Goal: Answer question/provide support: Share knowledge or assist other users

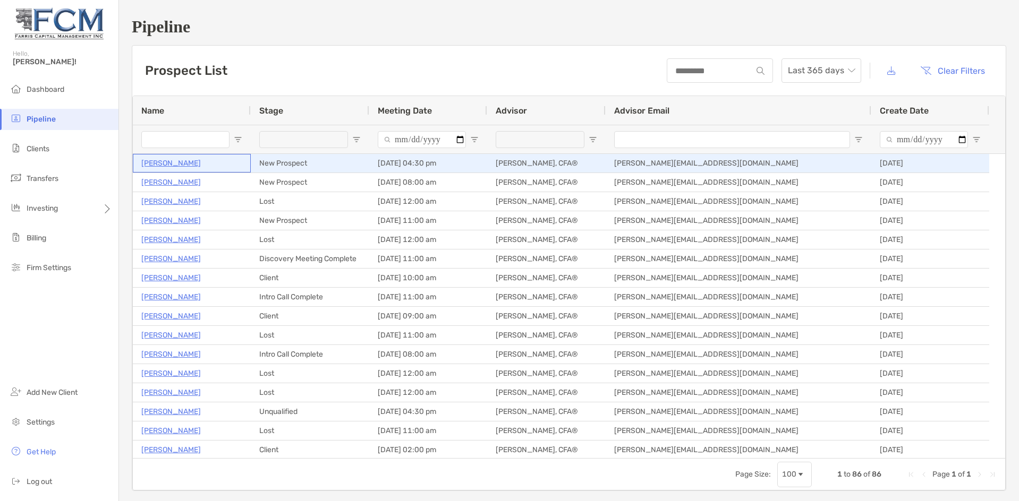
click at [164, 162] on p "[PERSON_NAME]" at bounding box center [170, 163] width 59 height 13
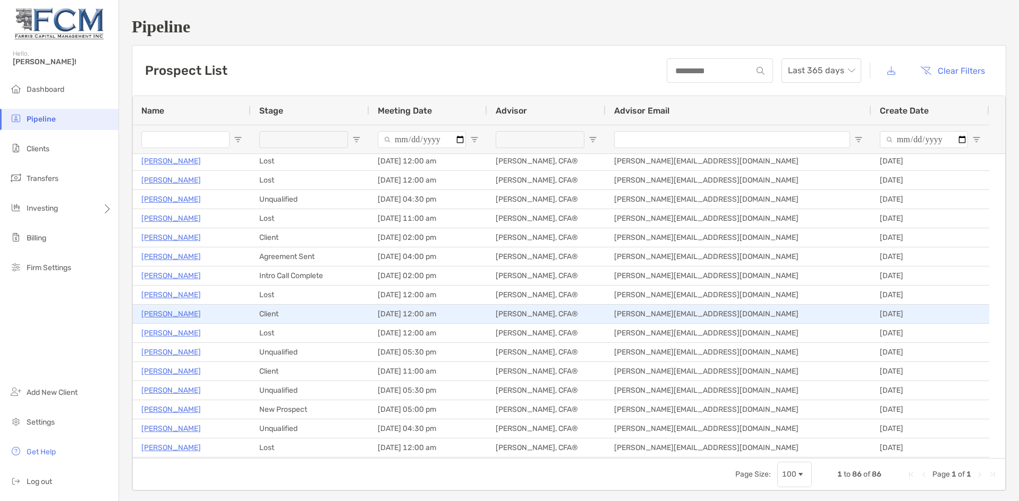
scroll to position [235, 0]
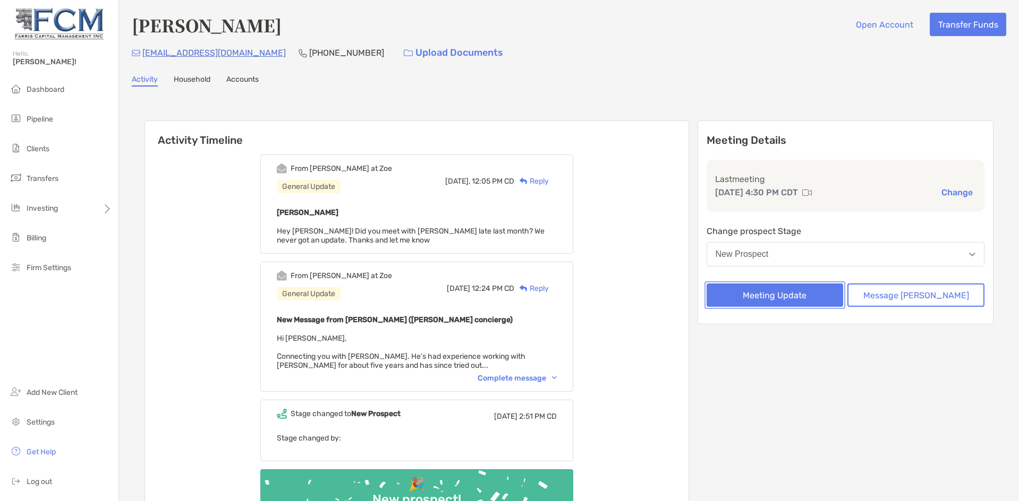
click at [803, 293] on button "Meeting Update" at bounding box center [774, 295] width 137 height 23
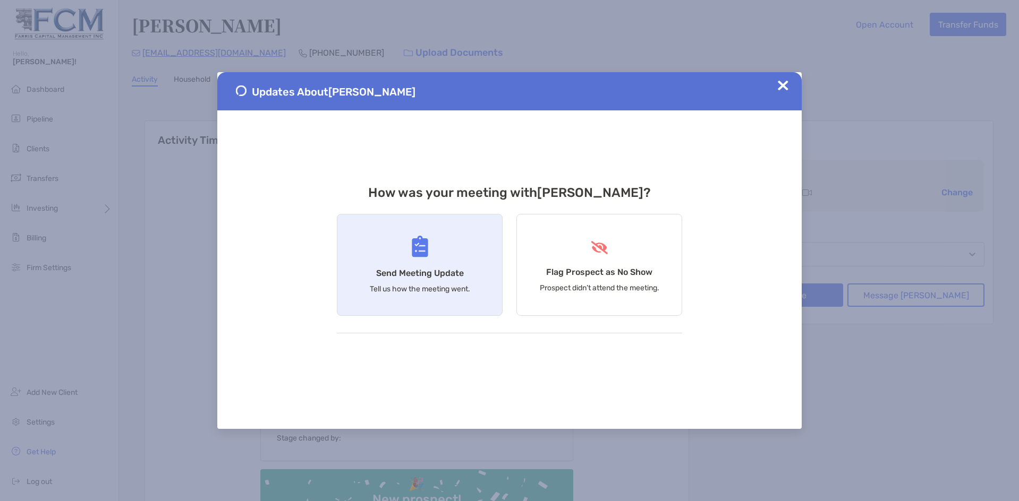
click at [428, 260] on div "Send Meeting Update Tell us how the meeting went." at bounding box center [420, 265] width 166 height 102
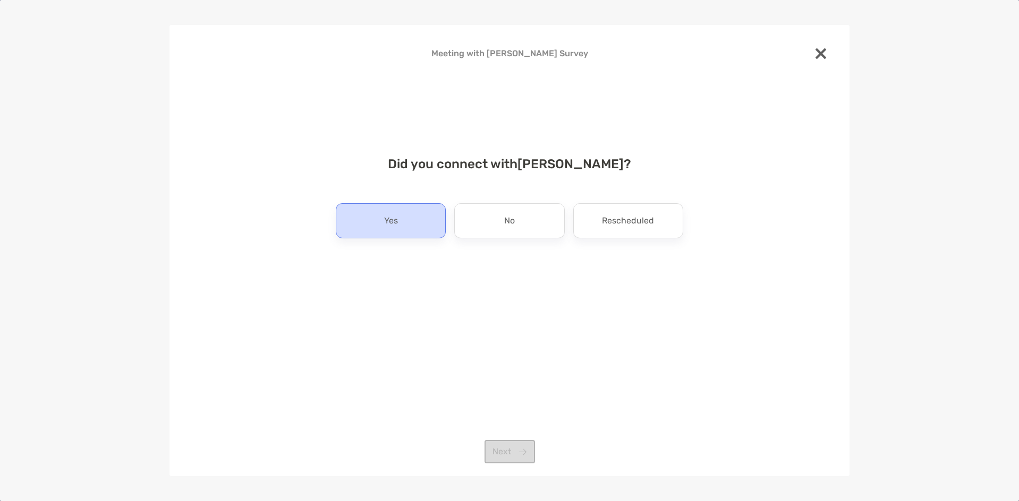
click at [409, 234] on div "Yes" at bounding box center [391, 220] width 110 height 35
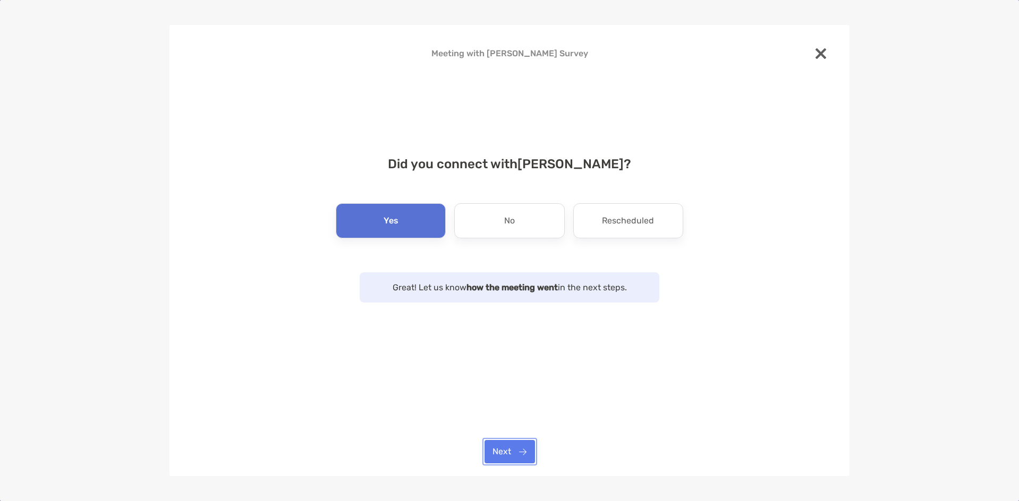
click at [521, 448] on button "Next" at bounding box center [509, 451] width 50 height 23
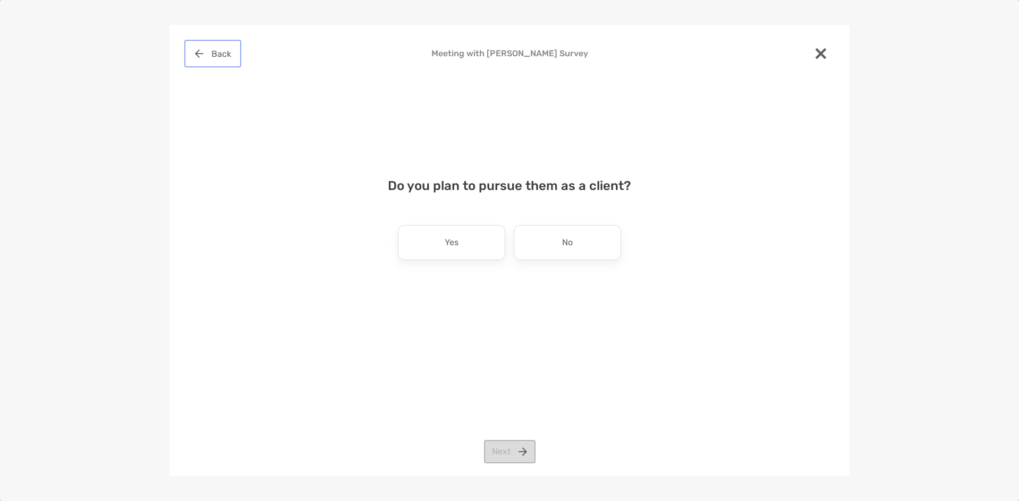
click at [217, 51] on button "Back" at bounding box center [212, 53] width 53 height 23
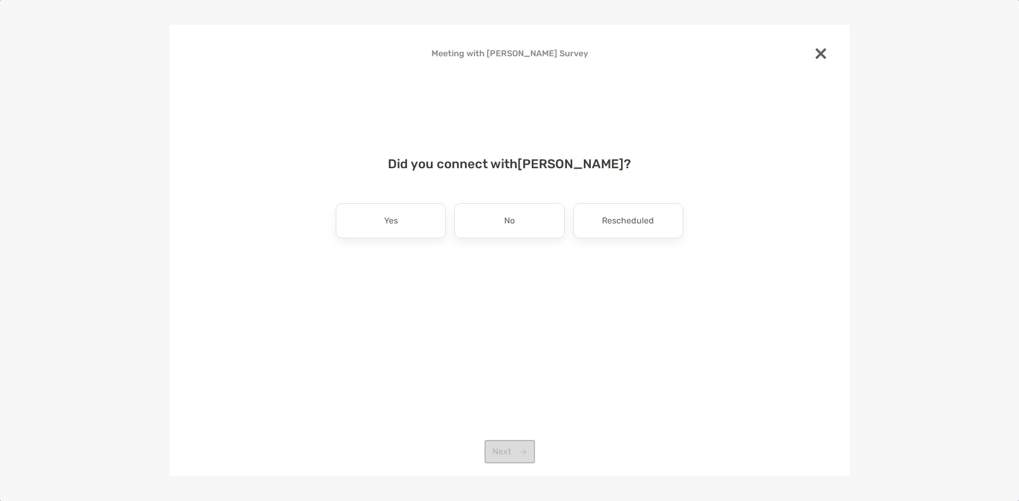
click at [217, 52] on h4 "Meeting with Luis Garcia Survey" at bounding box center [509, 53] width 646 height 10
click at [825, 53] on img at bounding box center [820, 53] width 11 height 11
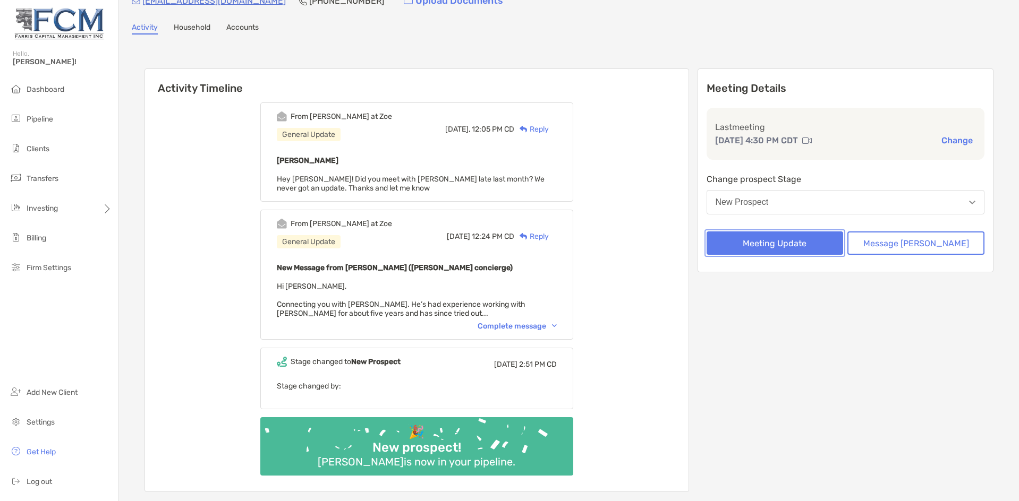
scroll to position [53, 0]
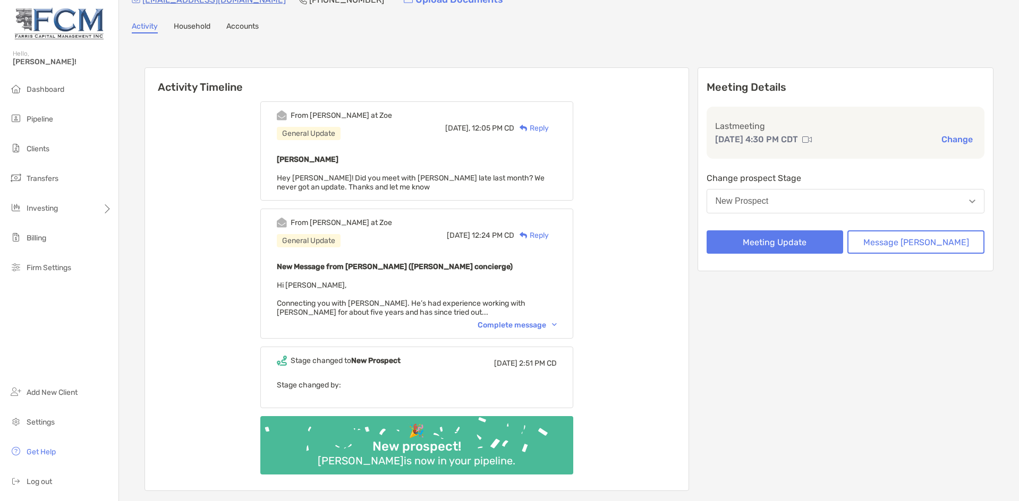
click at [539, 326] on div "Complete message" at bounding box center [516, 325] width 79 height 9
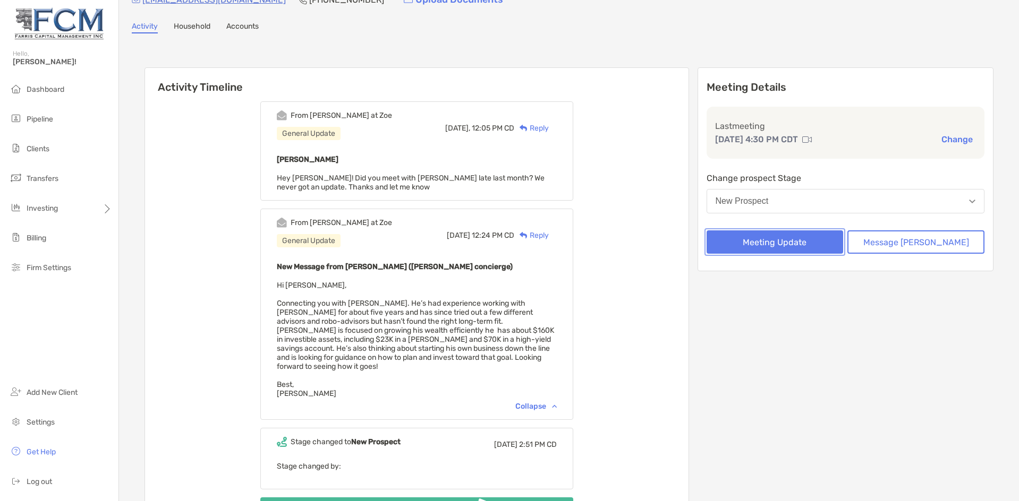
click at [790, 243] on button "Meeting Update" at bounding box center [774, 242] width 137 height 23
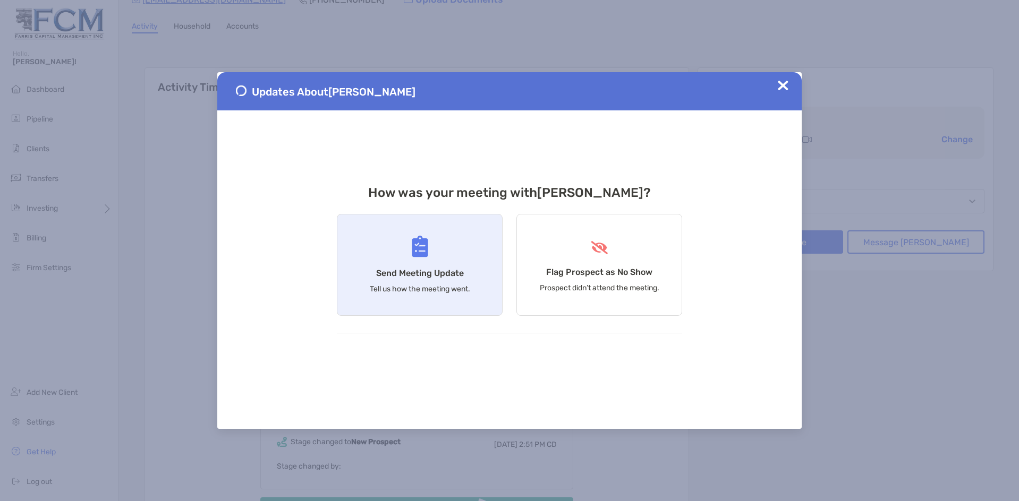
click at [449, 266] on div "Send Meeting Update Tell us how the meeting went." at bounding box center [420, 265] width 166 height 102
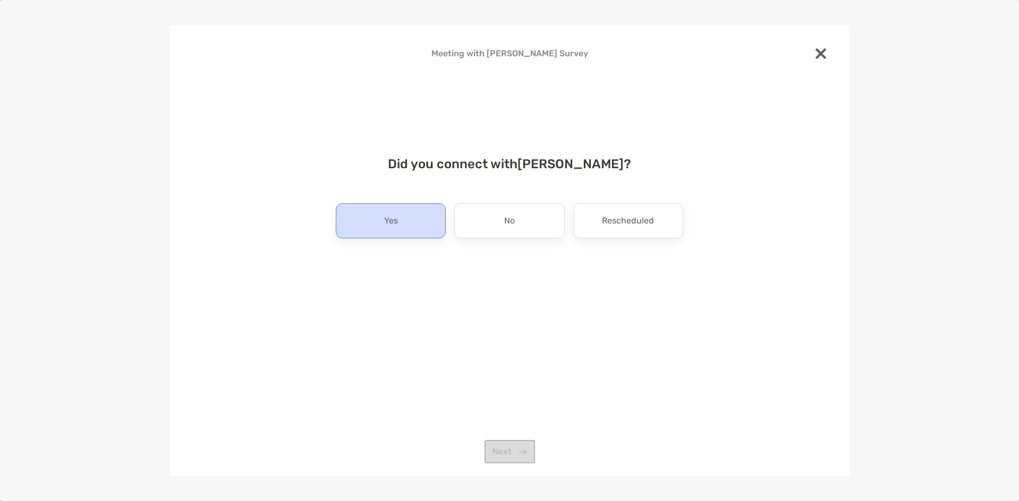
click at [399, 229] on div "Yes" at bounding box center [391, 220] width 110 height 35
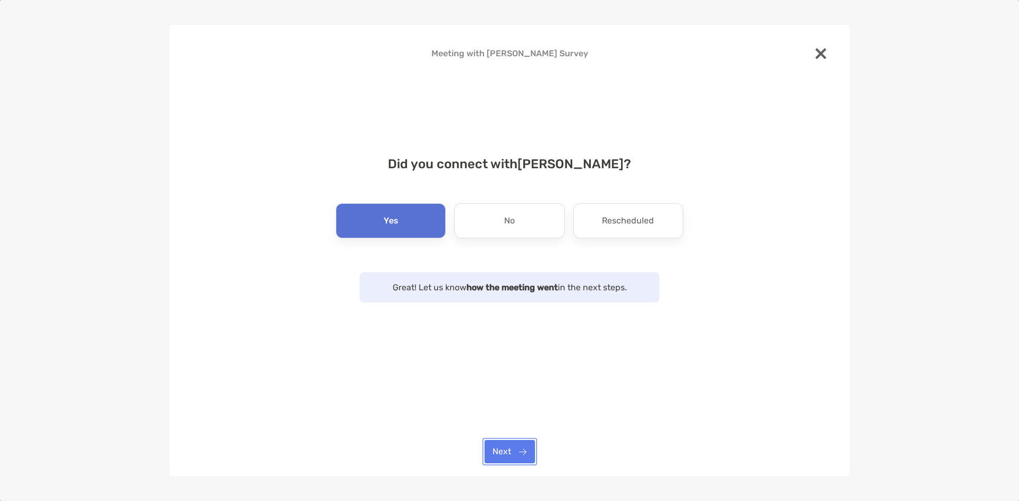
click at [511, 451] on button "Next" at bounding box center [509, 451] width 50 height 23
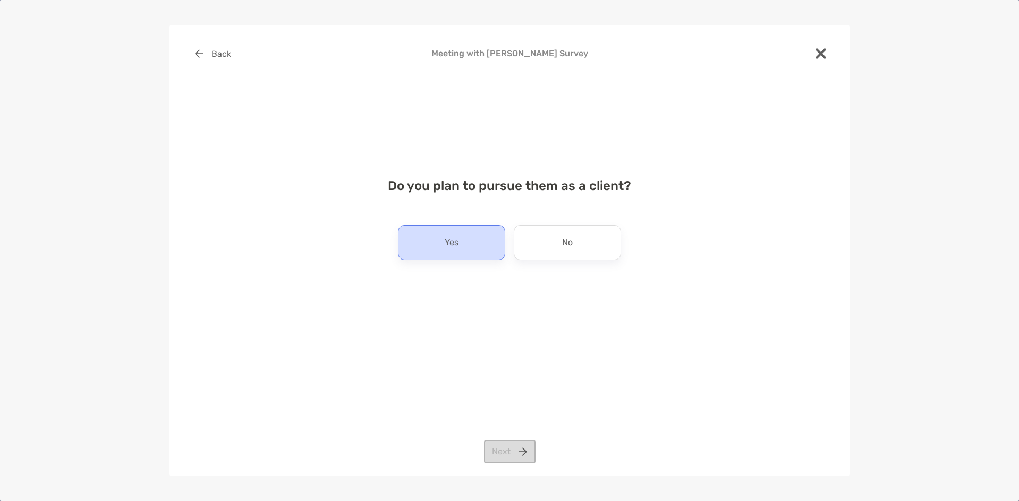
click at [447, 241] on p "Yes" at bounding box center [452, 242] width 14 height 17
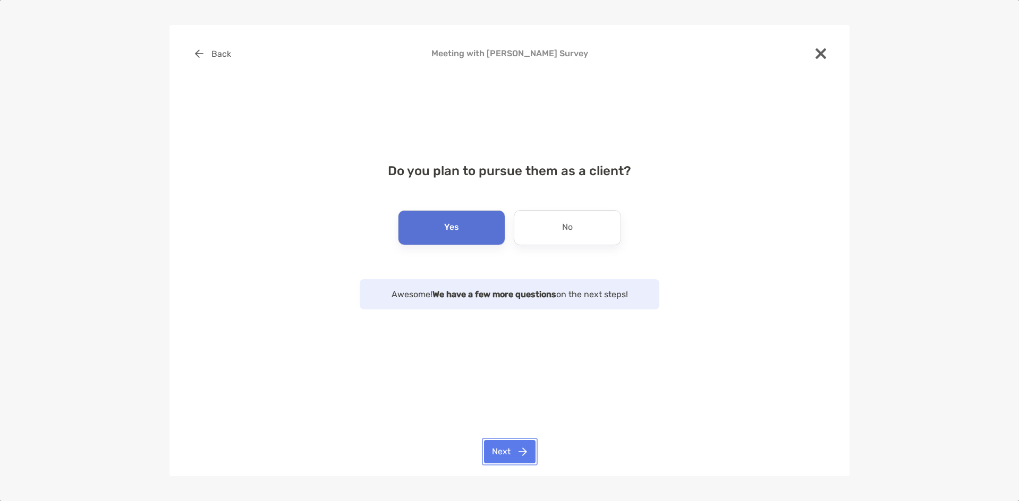
click at [506, 453] on button "Next" at bounding box center [510, 451] width 52 height 23
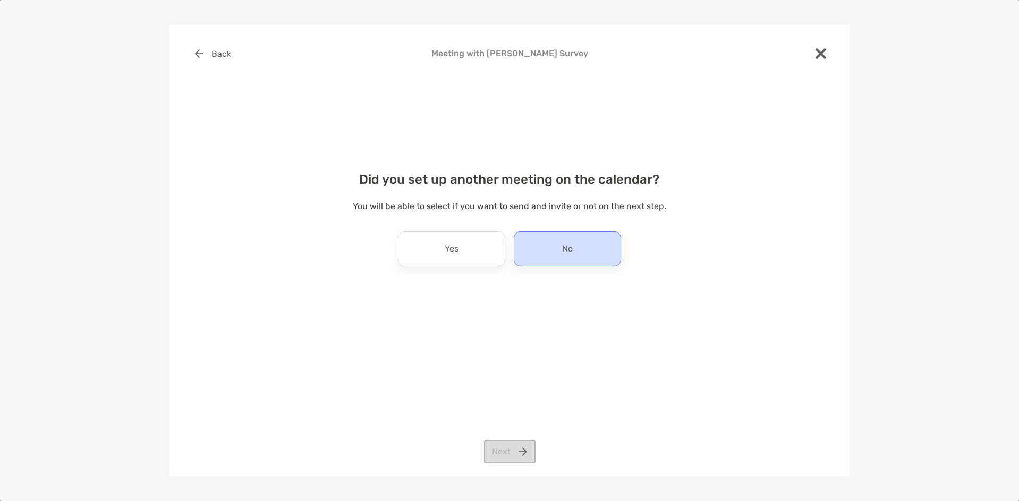
click at [564, 245] on p "No" at bounding box center [567, 249] width 11 height 17
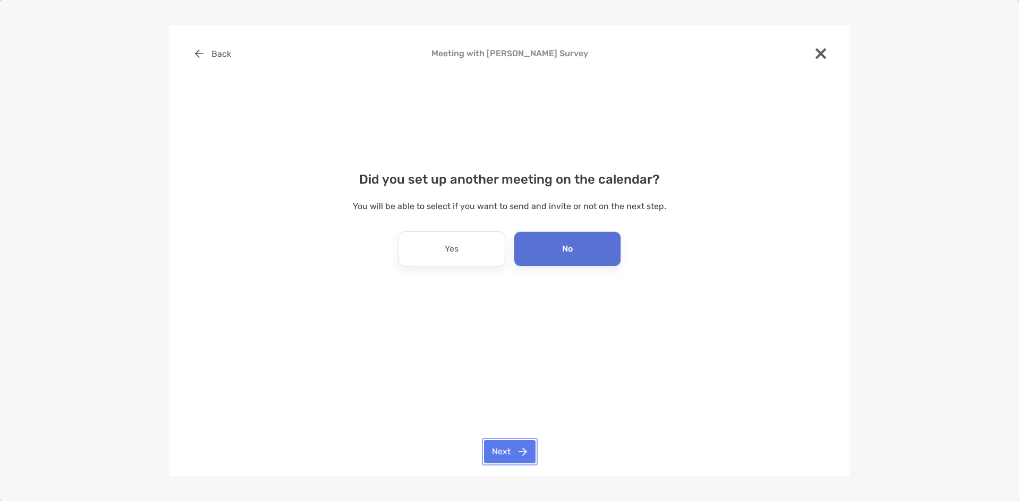
click at [517, 442] on button "Next" at bounding box center [510, 451] width 52 height 23
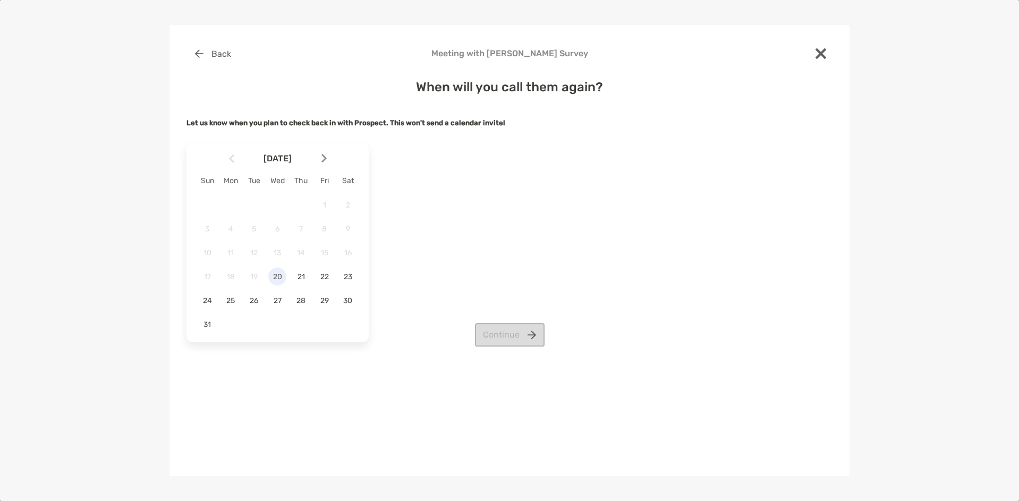
click at [278, 276] on span "20" at bounding box center [277, 276] width 18 height 9
click at [516, 334] on button "Continue" at bounding box center [510, 334] width 70 height 23
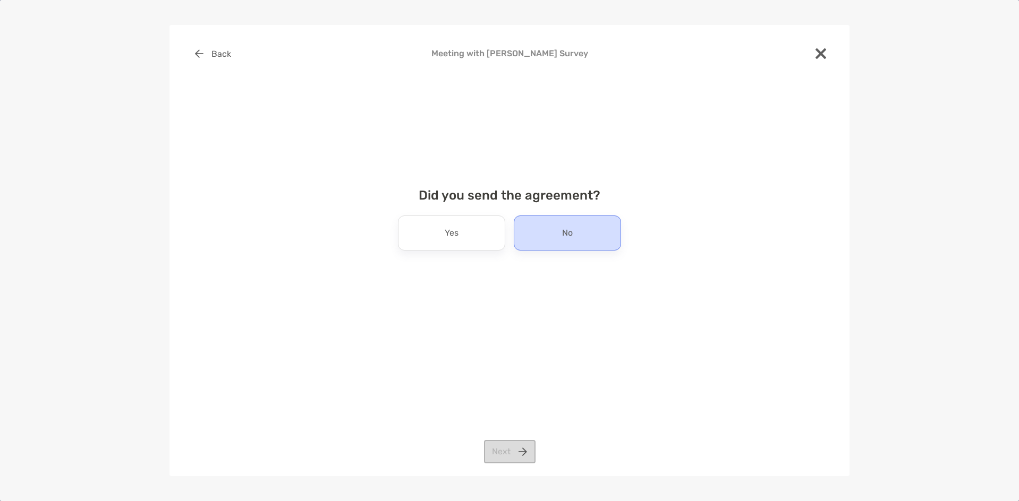
click at [550, 228] on div "No" at bounding box center [567, 233] width 107 height 35
click at [511, 448] on button "Next" at bounding box center [510, 451] width 52 height 23
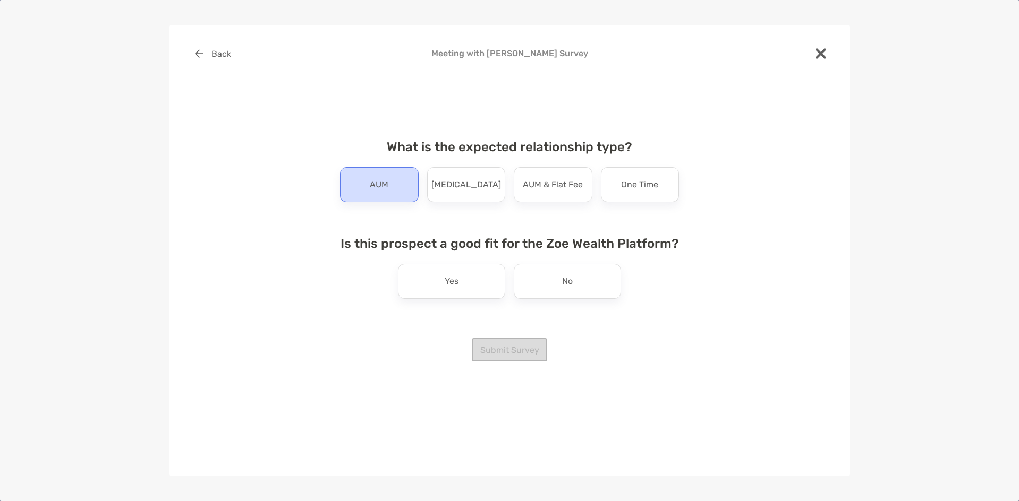
click at [377, 178] on p "AUM" at bounding box center [379, 184] width 19 height 17
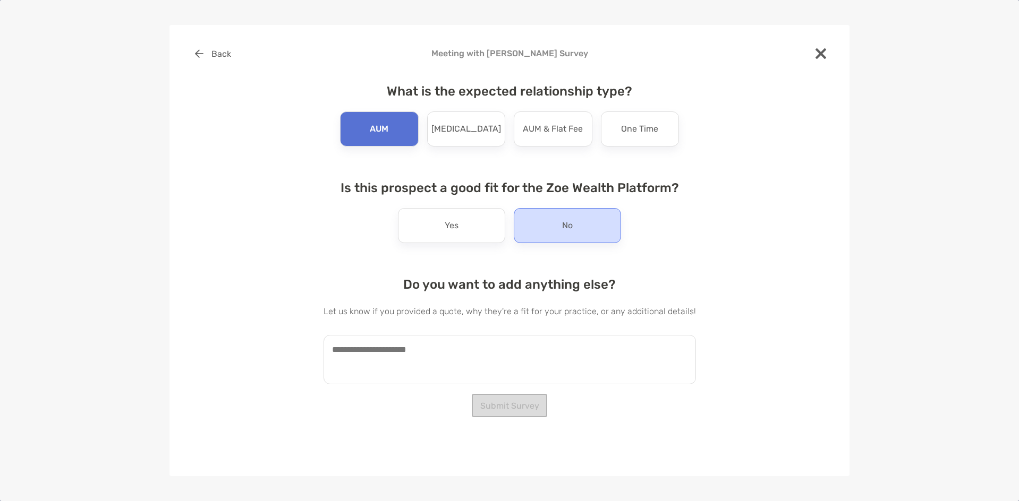
click at [560, 229] on div "No" at bounding box center [567, 225] width 107 height 35
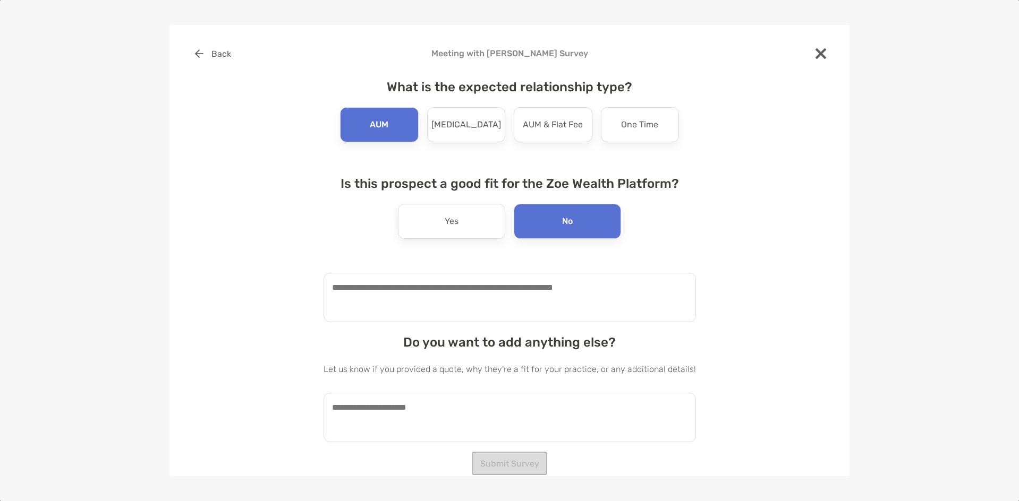
click at [471, 297] on textarea at bounding box center [509, 297] width 372 height 49
type textarea "*"
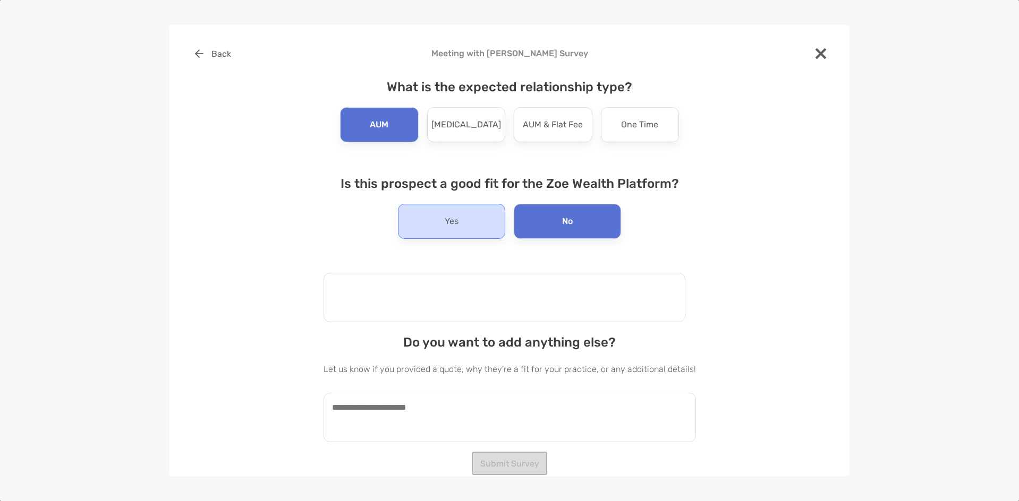
click at [464, 232] on div "Yes" at bounding box center [451, 221] width 107 height 35
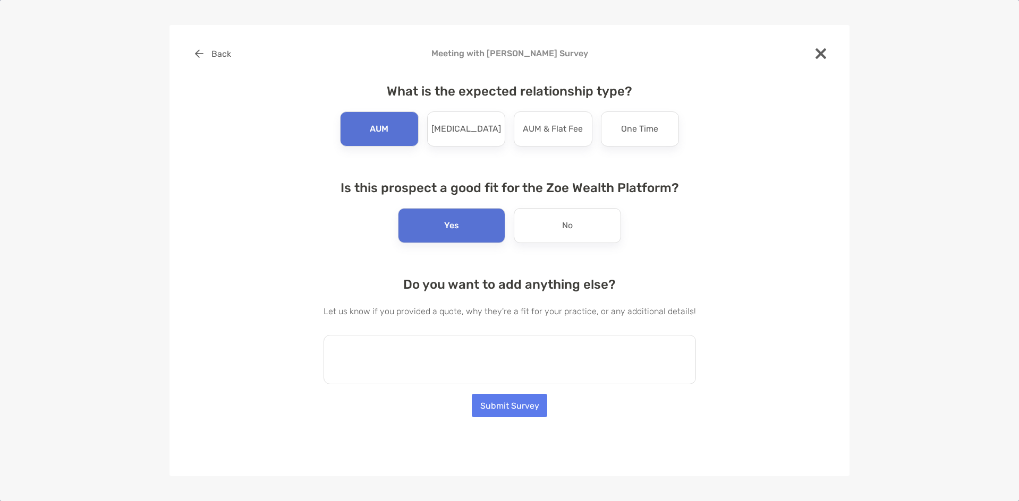
click at [447, 353] on textarea at bounding box center [509, 359] width 372 height 49
type textarea "*"
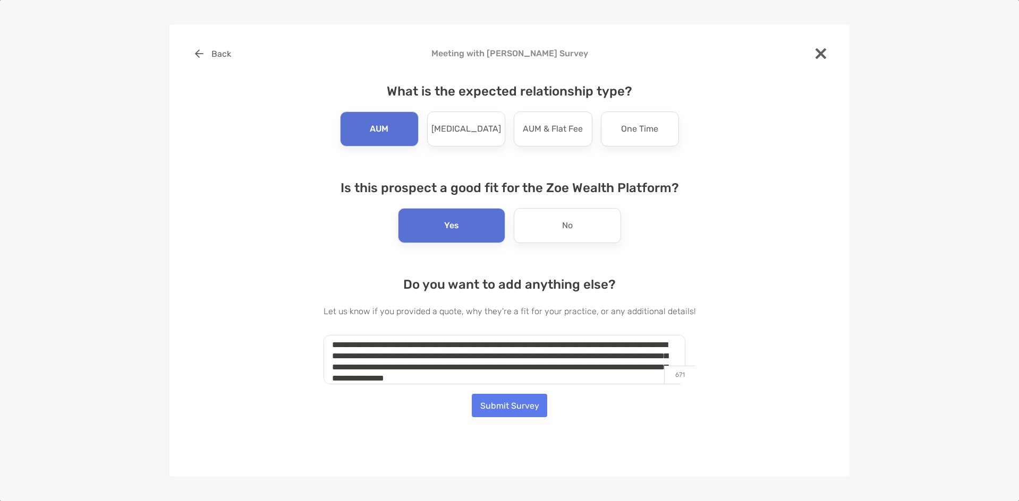
scroll to position [16, 0]
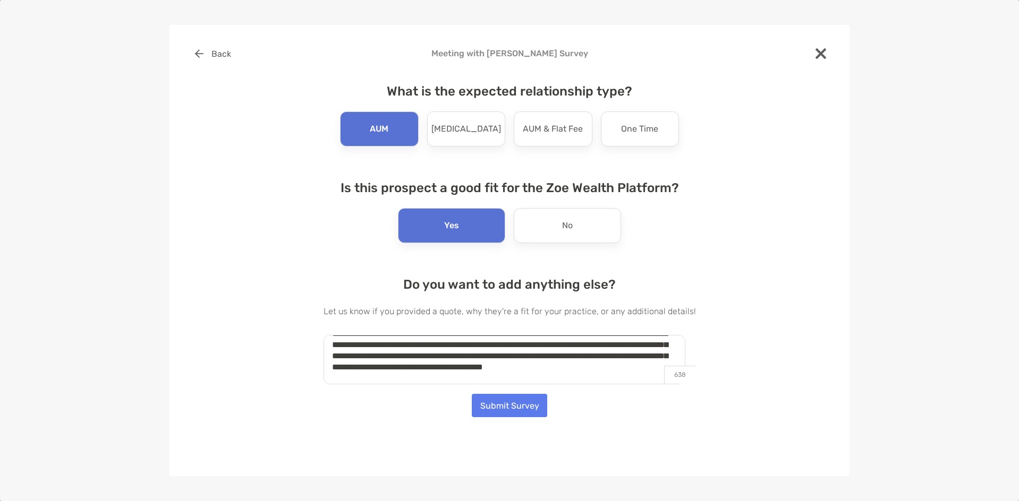
type textarea "**********"
click at [501, 398] on button "Submit Survey" at bounding box center [509, 405] width 75 height 23
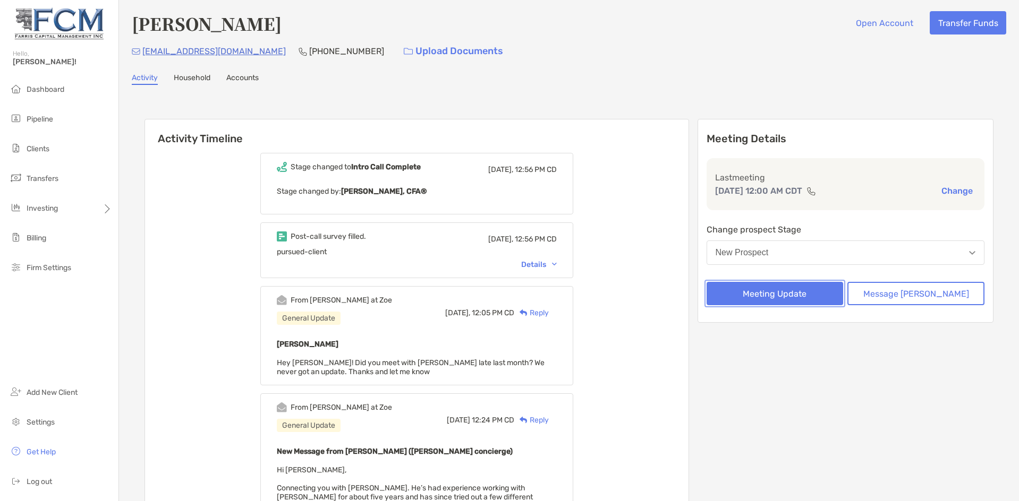
scroll to position [0, 0]
